Goal: Transaction & Acquisition: Book appointment/travel/reservation

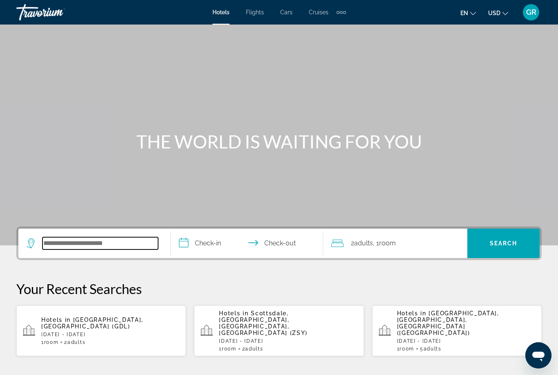
click at [94, 249] on input "Search widget" at bounding box center [101, 243] width 116 height 12
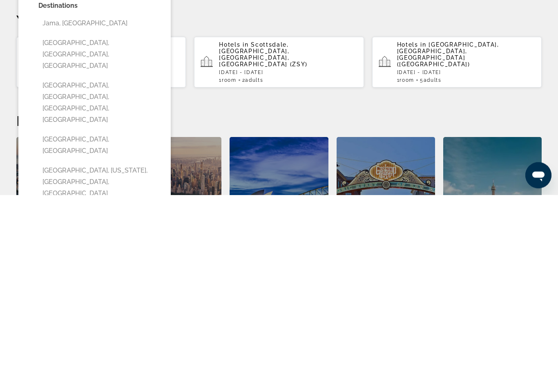
scroll to position [95, 0]
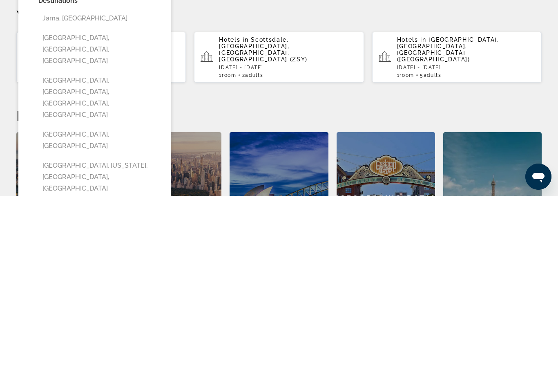
click at [85, 305] on button "[GEOGRAPHIC_DATA], [GEOGRAPHIC_DATA]" at bounding box center [100, 318] width 124 height 27
type input "**********"
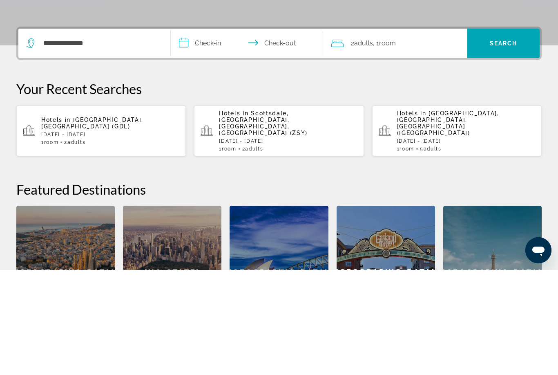
click at [214, 134] on input "**********" at bounding box center [249, 150] width 156 height 32
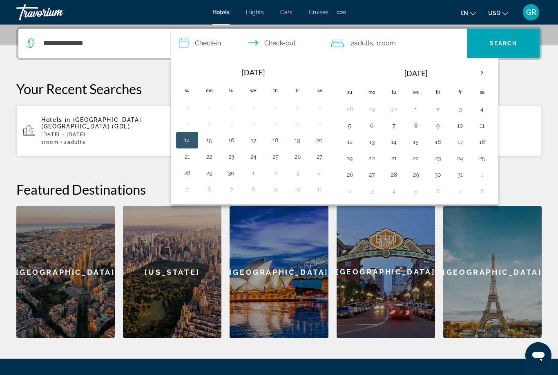
click at [479, 73] on th "Next month" at bounding box center [482, 73] width 22 height 18
click at [483, 159] on button "22" at bounding box center [482, 157] width 13 height 11
click at [478, 176] on button "29" at bounding box center [482, 174] width 13 height 11
type input "**********"
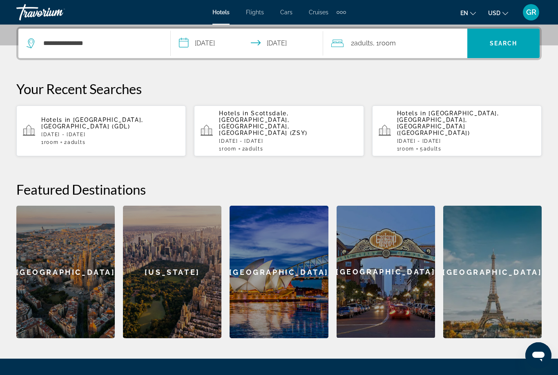
click at [506, 45] on span "Search" at bounding box center [504, 43] width 28 height 7
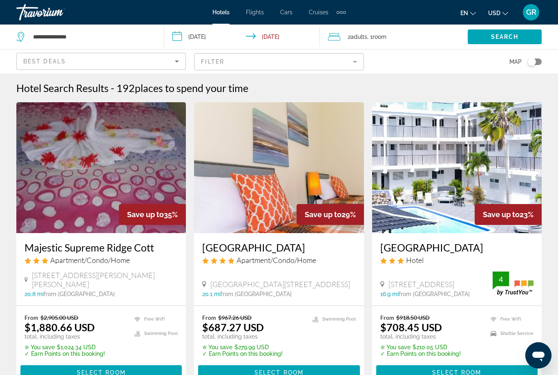
click at [235, 66] on mat-form-field "Filter" at bounding box center [279, 61] width 170 height 17
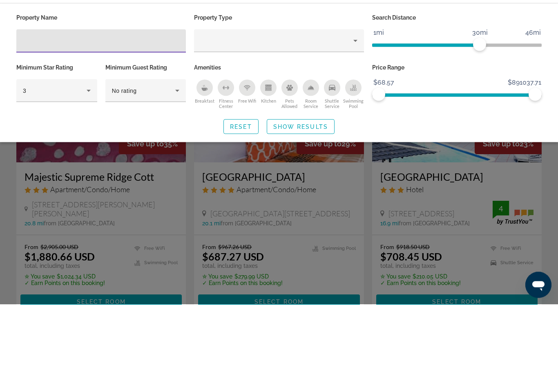
click at [86, 156] on icon "Hotel Filters" at bounding box center [89, 161] width 10 height 10
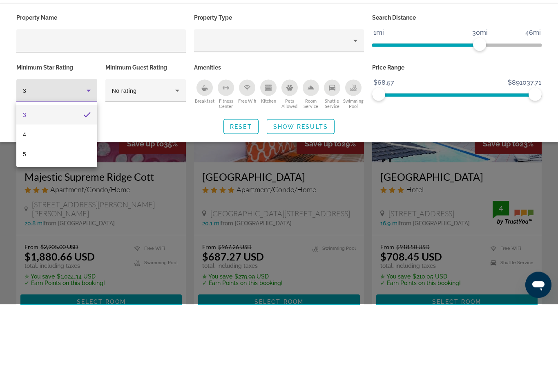
scroll to position [71, 0]
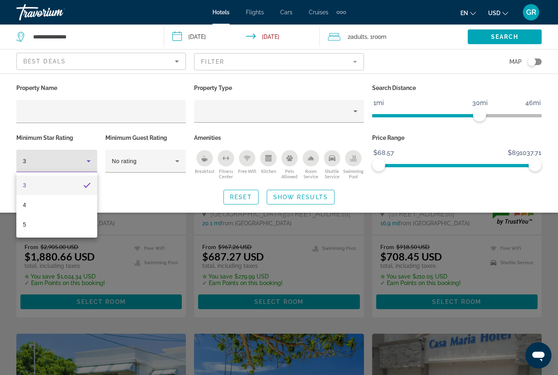
click at [27, 205] on mat-option "4" at bounding box center [56, 205] width 81 height 20
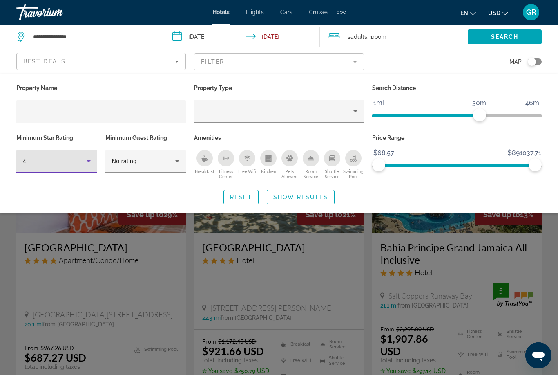
click at [297, 196] on span "Show Results" at bounding box center [300, 197] width 55 height 7
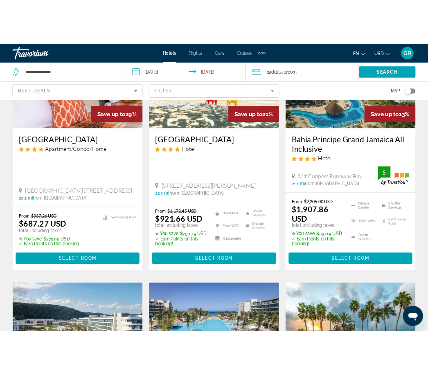
scroll to position [90, 0]
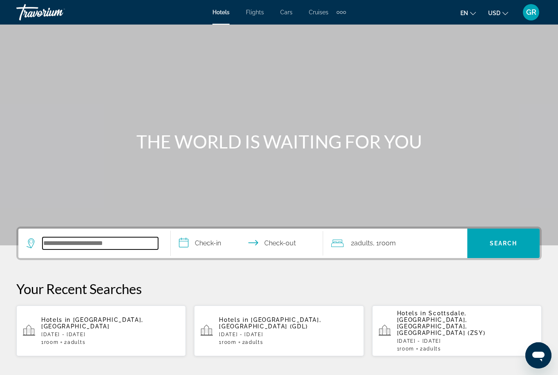
click at [88, 246] on input "Search widget" at bounding box center [101, 243] width 116 height 12
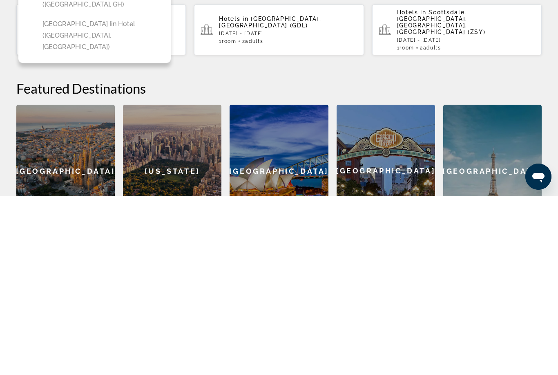
scroll to position [123, 0]
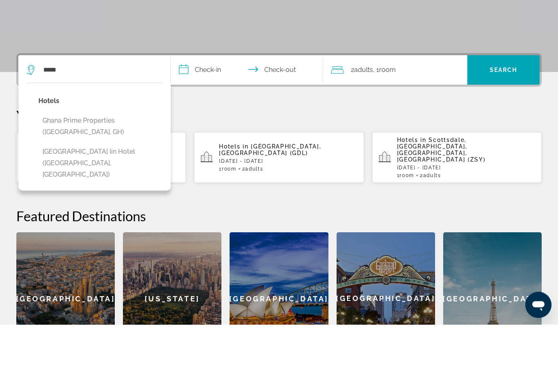
click at [104, 163] on button "Ghana prime properties (Accra, GH)" at bounding box center [100, 176] width 124 height 27
type input "**********"
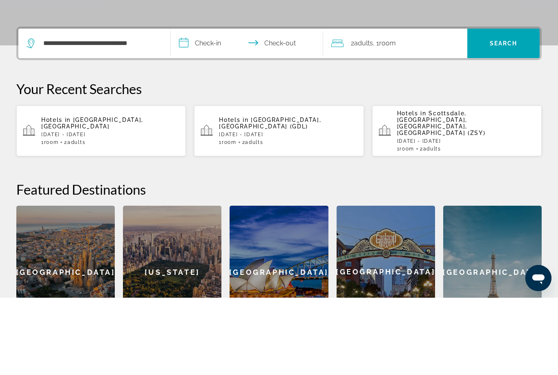
click at [215, 106] on input "**********" at bounding box center [249, 122] width 156 height 32
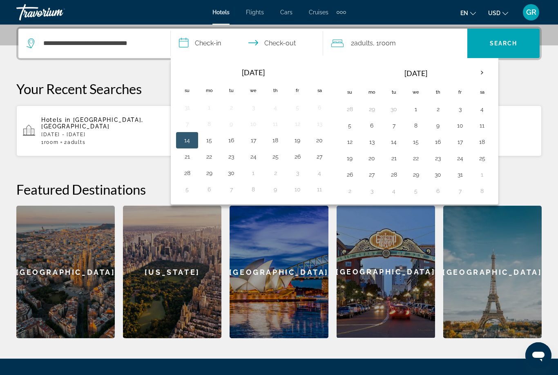
click at [478, 74] on th "Next month" at bounding box center [482, 73] width 22 height 18
click at [484, 75] on th "Next month" at bounding box center [482, 73] width 22 height 18
click at [482, 74] on th "Next month" at bounding box center [482, 73] width 22 height 18
click at [482, 73] on th "Next month" at bounding box center [482, 73] width 22 height 18
click at [481, 73] on th "Next month" at bounding box center [482, 73] width 22 height 18
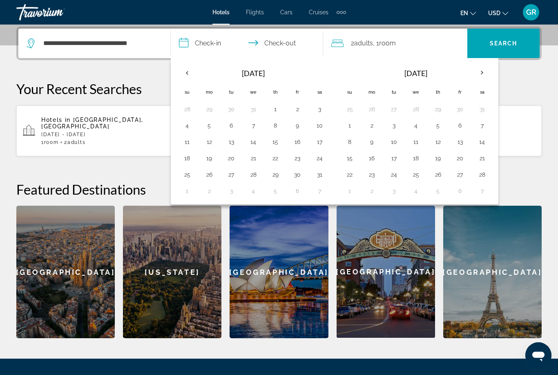
click at [478, 73] on th "Next month" at bounding box center [482, 73] width 22 height 18
click at [481, 75] on th "Next month" at bounding box center [482, 73] width 22 height 18
click at [478, 76] on th "Next month" at bounding box center [482, 73] width 22 height 18
click at [480, 75] on th "Next month" at bounding box center [482, 73] width 22 height 18
click at [478, 76] on th "Next month" at bounding box center [482, 73] width 22 height 18
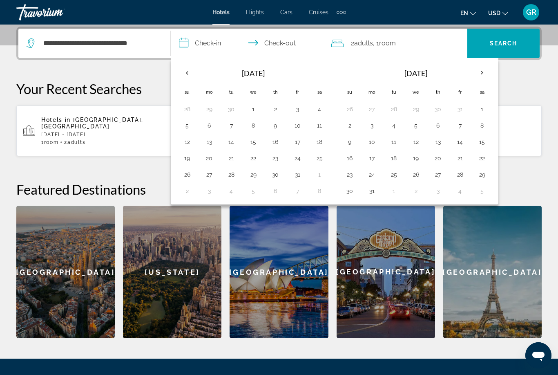
click at [480, 74] on th "Next month" at bounding box center [482, 73] width 22 height 18
click at [417, 110] on button "2" at bounding box center [416, 108] width 13 height 11
click at [391, 128] on button "8" at bounding box center [393, 125] width 13 height 11
type input "**********"
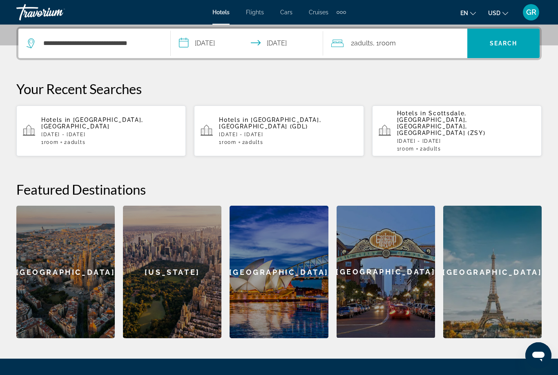
click at [513, 52] on span "Search widget" at bounding box center [504, 44] width 72 height 20
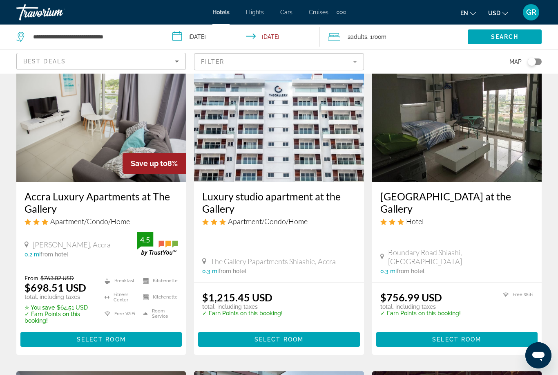
scroll to position [368, 0]
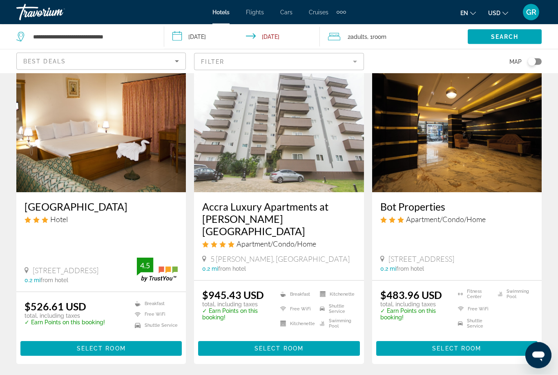
click at [257, 65] on mat-form-field "Filter" at bounding box center [279, 61] width 170 height 17
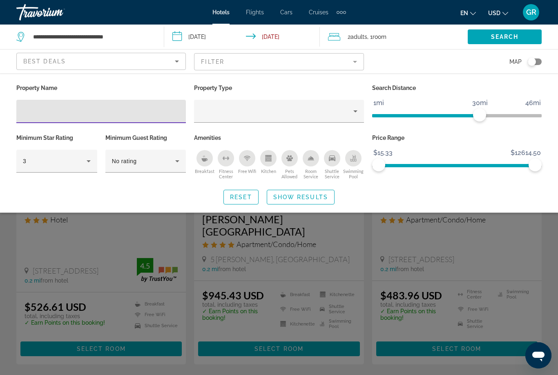
scroll to position [36, 0]
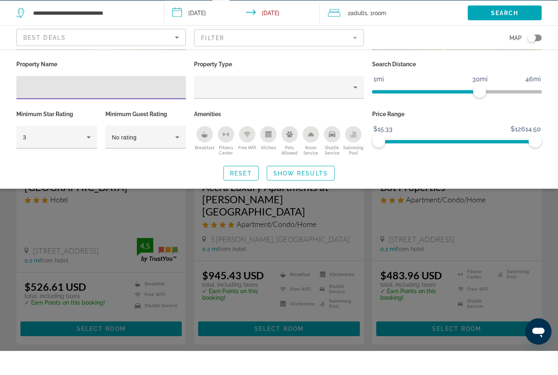
click at [90, 156] on icon "Hotel Filters" at bounding box center [89, 161] width 10 height 10
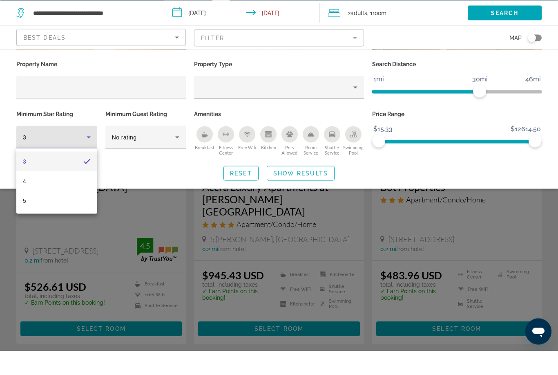
scroll to position [60, 0]
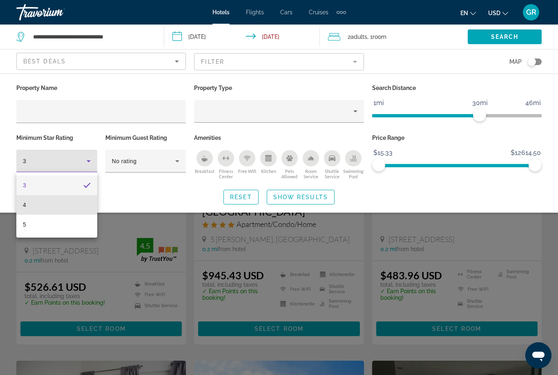
click at [32, 209] on mat-option "4" at bounding box center [56, 205] width 81 height 20
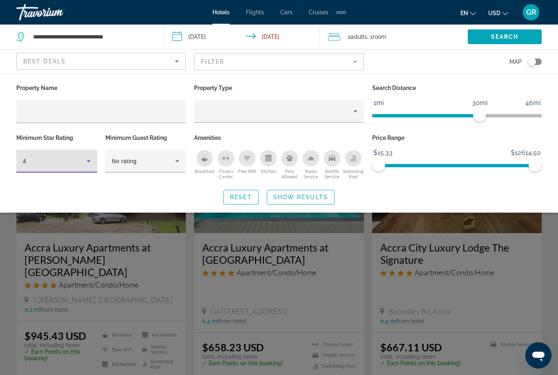
click at [293, 196] on span "Show Results" at bounding box center [300, 197] width 55 height 7
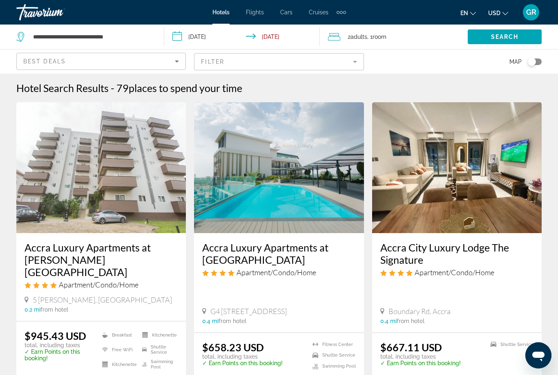
click at [342, 11] on div "Extra navigation items" at bounding box center [341, 12] width 3 height 3
click at [332, 28] on span "Activities" at bounding box center [328, 27] width 24 height 7
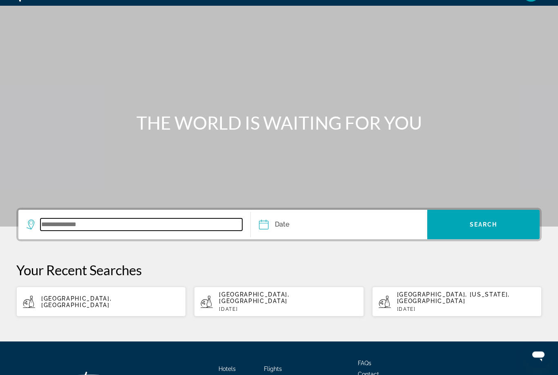
click at [65, 231] on input "Search widget" at bounding box center [141, 225] width 202 height 12
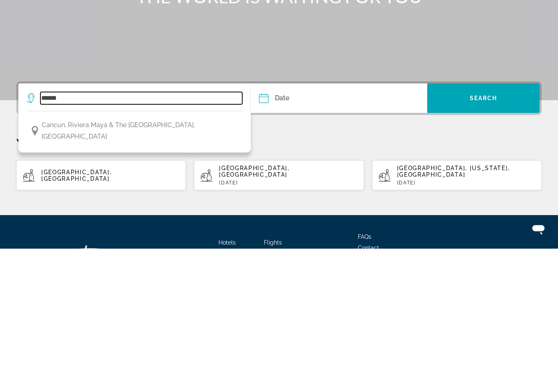
type input "******"
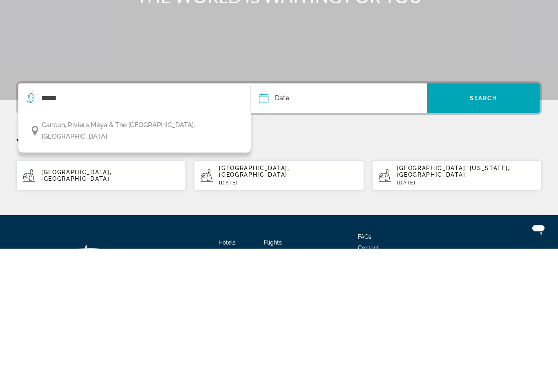
click at [297, 210] on input "Date" at bounding box center [300, 226] width 87 height 32
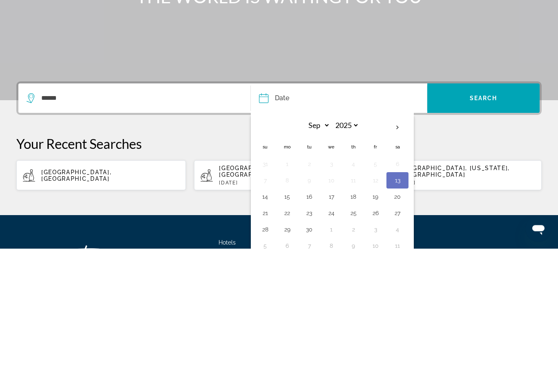
scroll to position [52, 0]
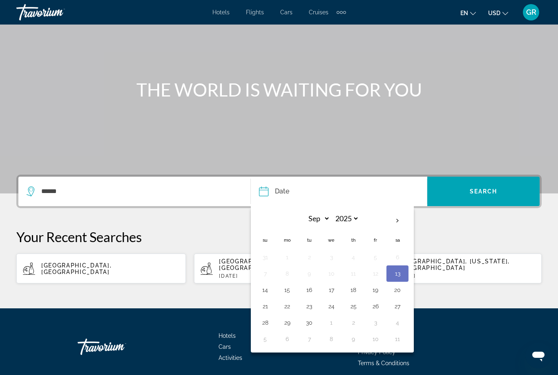
click at [309, 323] on button "30" at bounding box center [309, 322] width 13 height 11
type input "**********"
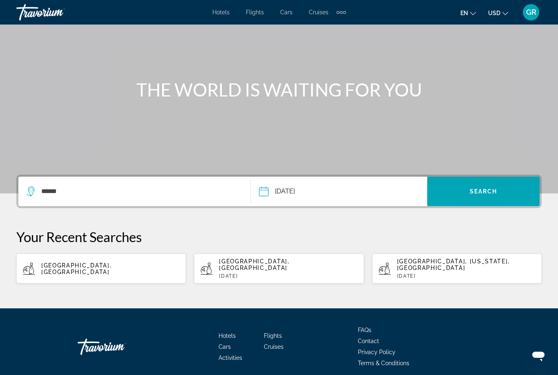
click at [487, 197] on span "Search widget" at bounding box center [484, 191] width 112 height 20
click at [488, 195] on span "Search" at bounding box center [484, 191] width 28 height 7
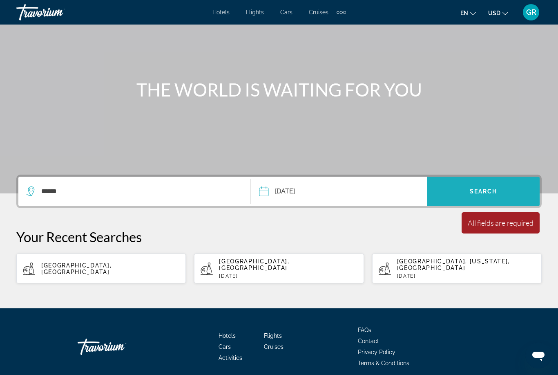
click at [498, 199] on span "Search widget" at bounding box center [484, 191] width 112 height 20
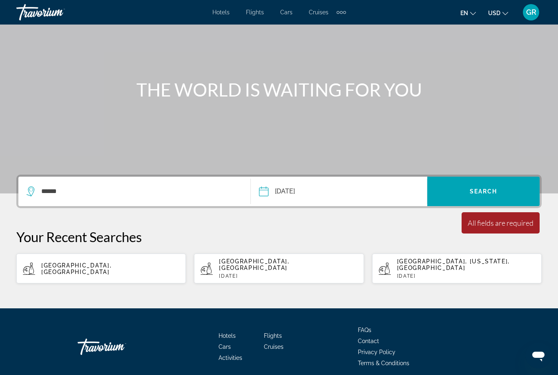
click at [488, 245] on div "Your Recent Searches London, England Punta Cana, Dominican Republic Wed, 17 Sep…" at bounding box center [279, 255] width 526 height 55
click at [489, 195] on span "Search widget" at bounding box center [484, 191] width 112 height 20
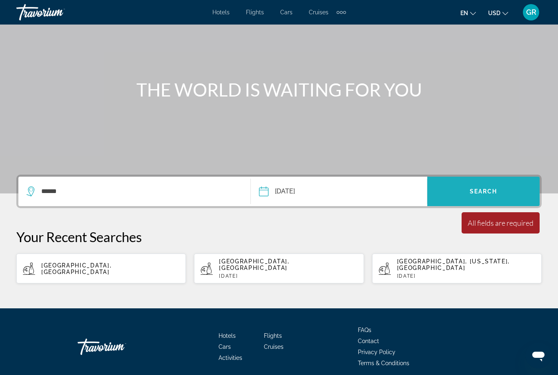
click at [490, 194] on span "Search" at bounding box center [484, 191] width 28 height 7
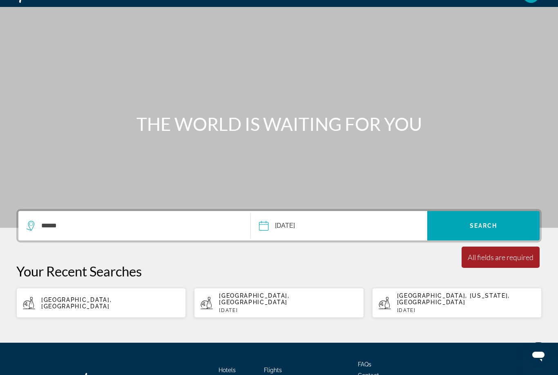
scroll to position [0, 0]
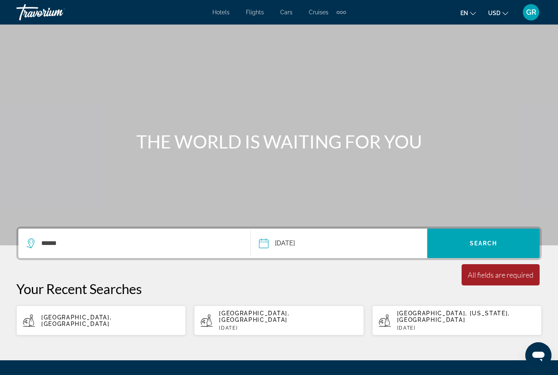
click at [480, 254] on span "Search widget" at bounding box center [484, 242] width 112 height 29
click at [344, 16] on div "Extra navigation items" at bounding box center [341, 12] width 9 height 12
click at [329, 29] on span "Activities" at bounding box center [326, 27] width 25 height 7
click at [114, 249] on input "******" at bounding box center [141, 243] width 202 height 12
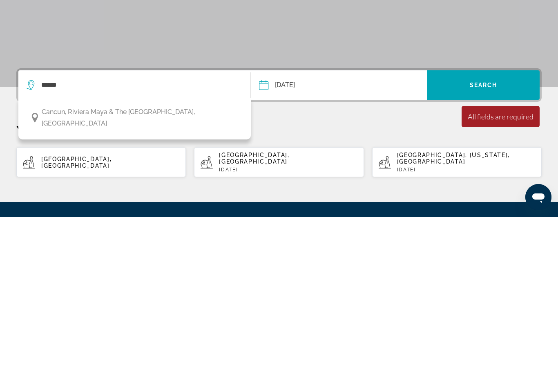
click at [99, 262] on button "Cancun, Riviera Maya & the Yucatan, Mexico" at bounding box center [135, 275] width 216 height 27
type input "**********"
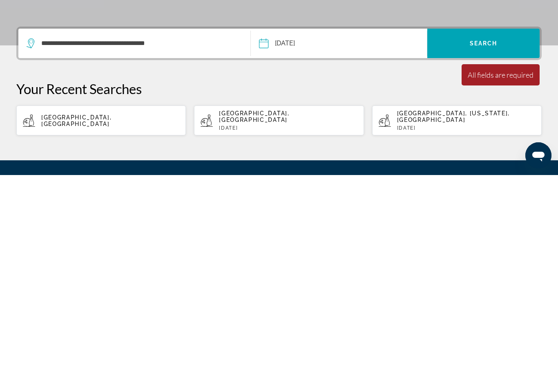
click at [489, 233] on span "Search widget" at bounding box center [484, 243] width 112 height 20
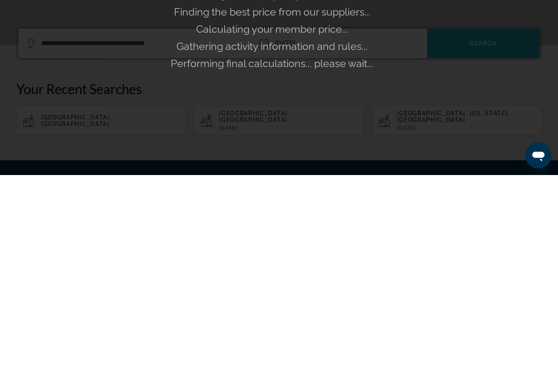
scroll to position [78, 0]
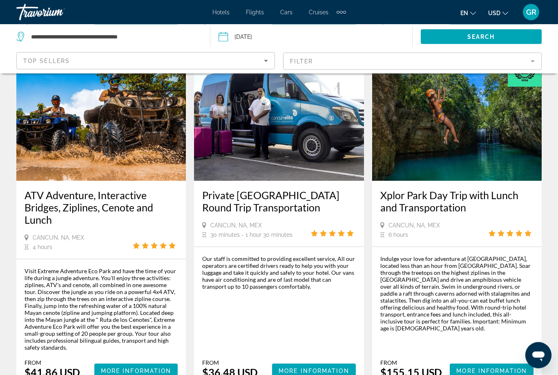
scroll to position [1196, 0]
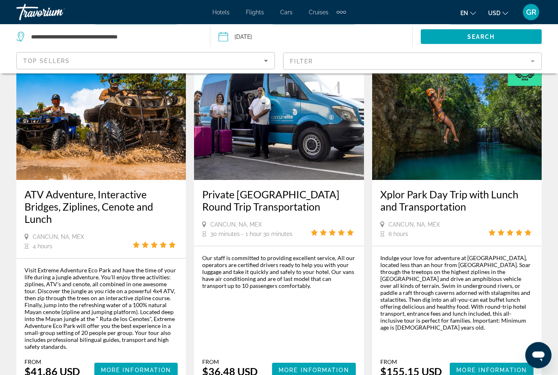
click at [269, 12] on li "Flights" at bounding box center [255, 12] width 34 height 7
click at [256, 14] on span "Flights" at bounding box center [255, 12] width 18 height 7
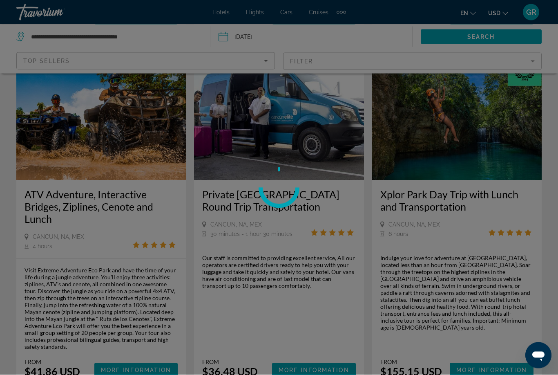
scroll to position [1196, 0]
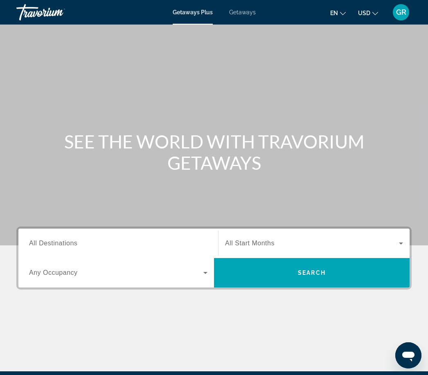
click at [109, 241] on input "Destination All Destinations" at bounding box center [118, 244] width 178 height 10
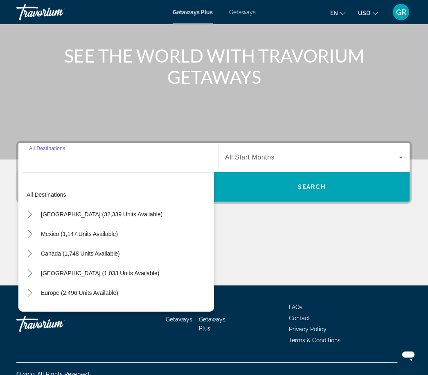
scroll to position [96, 0]
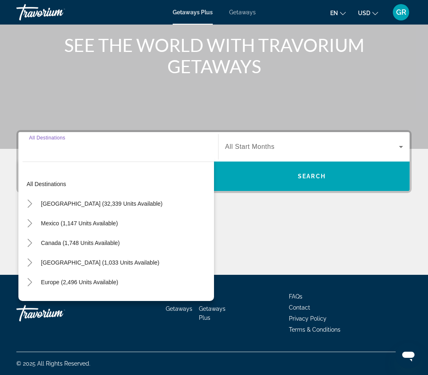
click at [28, 204] on icon "Toggle United States (32,339 units available)" at bounding box center [30, 203] width 8 height 8
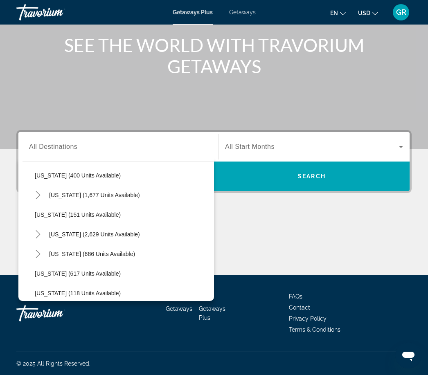
scroll to position [401, 0]
click at [40, 235] on icon "Toggle Nevada (2,629 units available)" at bounding box center [38, 234] width 8 height 8
click at [72, 256] on span "[GEOGRAPHIC_DATA] (1,528 units available)" at bounding box center [102, 253] width 118 height 7
type input "**********"
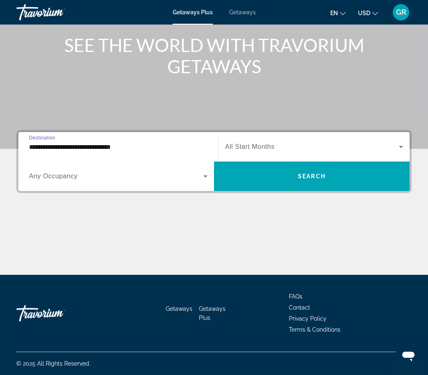
click at [267, 153] on div "Search widget" at bounding box center [314, 146] width 178 height 23
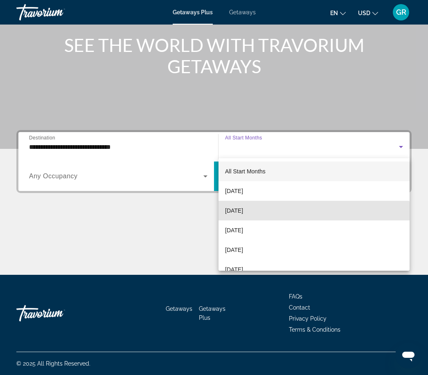
click at [243, 219] on mat-option "[DATE]" at bounding box center [313, 211] width 191 height 20
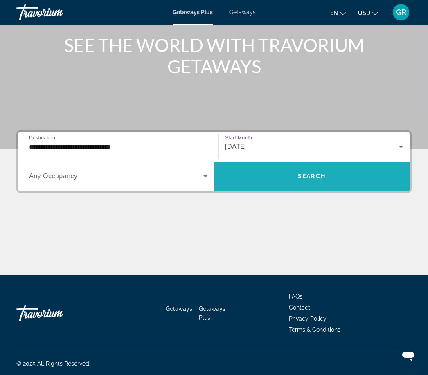
click at [307, 174] on span "Search" at bounding box center [312, 176] width 28 height 7
